Goal: Check status

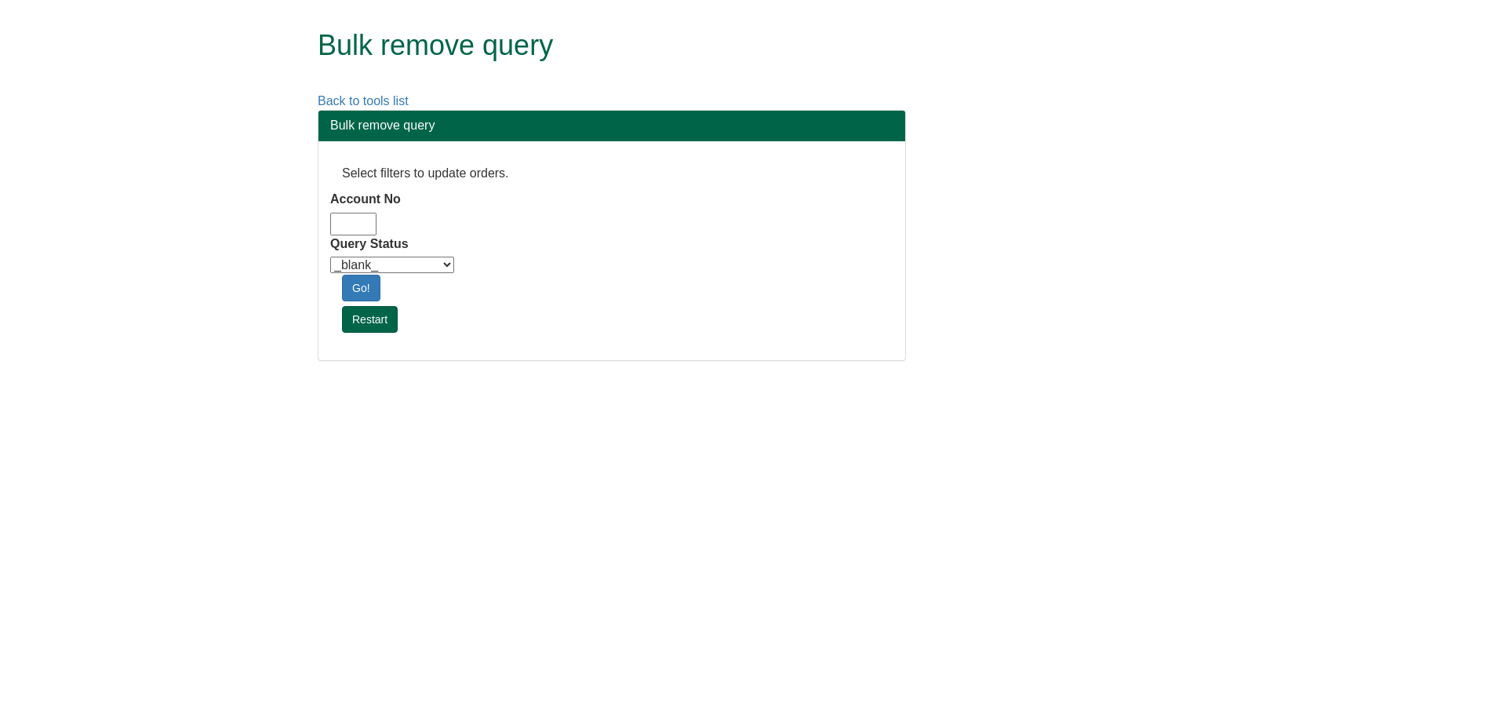
click at [354, 216] on input "Account No" at bounding box center [353, 224] width 46 height 23
type input "adm10"
click at [387, 264] on select "_blank_ Customer Credit_Control Purchasing Internal Other Address High_Value Co…" at bounding box center [392, 264] width 124 height 16
select select "Automation_Check"
click at [330, 256] on select "_blank_ Customer Credit_Control Purchasing Internal Other Address High_Value Co…" at bounding box center [392, 264] width 124 height 16
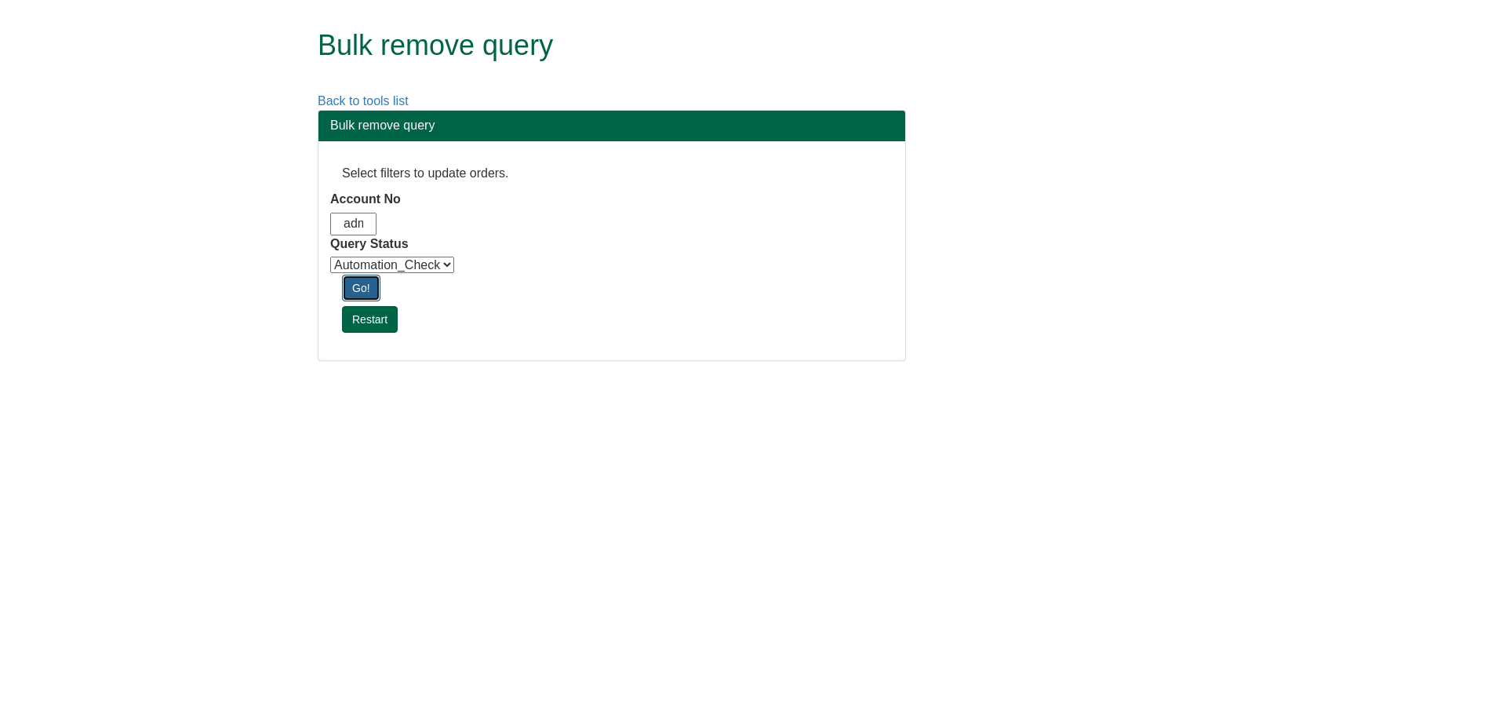
click at [364, 289] on link "Go!" at bounding box center [361, 288] width 38 height 27
